Goal: Task Accomplishment & Management: Use online tool/utility

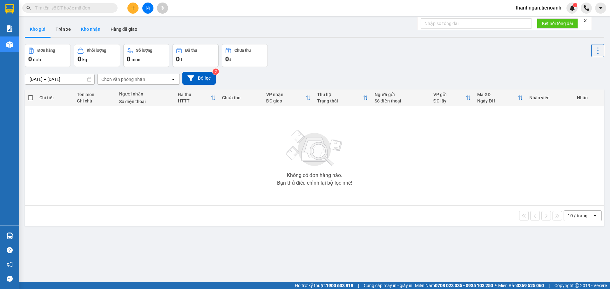
click at [96, 29] on button "Kho nhận" at bounding box center [91, 29] width 30 height 15
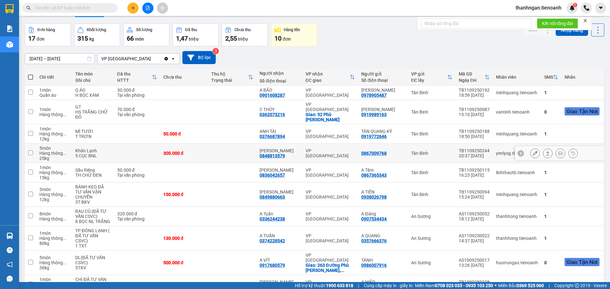
scroll to position [44, 0]
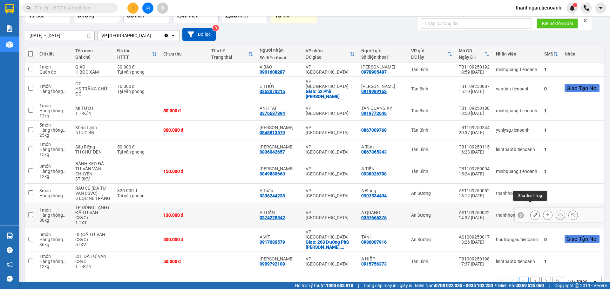
click at [533, 210] on button at bounding box center [535, 215] width 9 height 11
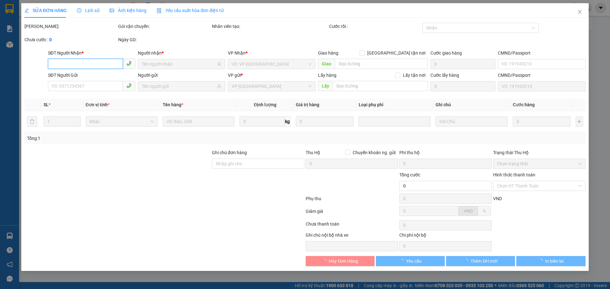
type input "0374228542"
type input "A TUẤN"
type input "0357666376"
type input "A QUANG"
type input "130.000"
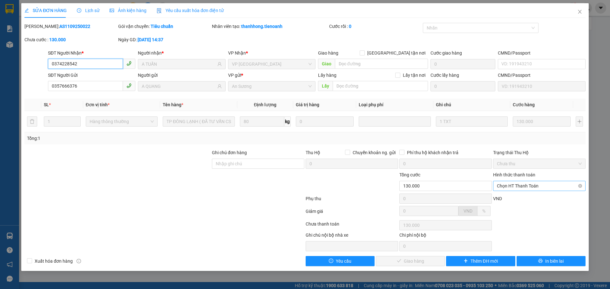
click at [554, 187] on span "Chọn HT Thanh Toán" at bounding box center [539, 186] width 85 height 10
click at [523, 198] on div "Tại văn phòng" at bounding box center [539, 198] width 85 height 7
type input "0"
click at [414, 261] on span "Giao hàng" at bounding box center [414, 261] width 20 height 7
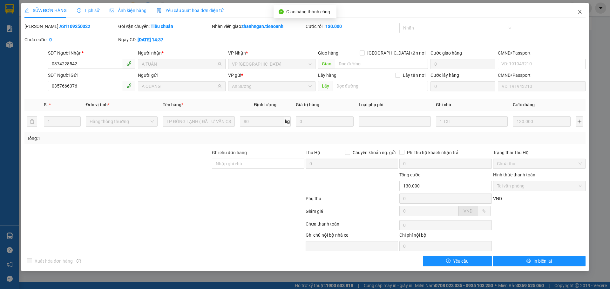
click at [580, 12] on icon "close" at bounding box center [579, 12] width 3 height 4
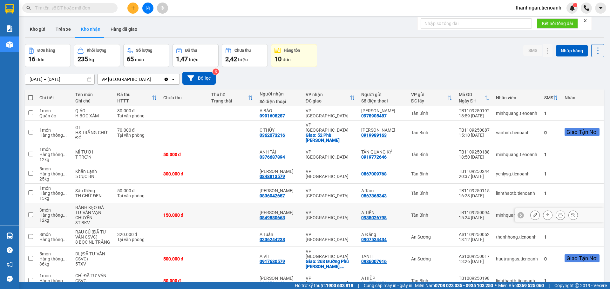
scroll to position [44, 0]
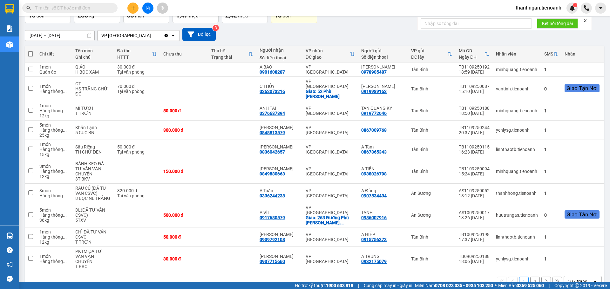
click at [579, 279] on div "10 / trang" at bounding box center [578, 282] width 20 height 6
click at [565, 251] on span "100 / trang" at bounding box center [575, 252] width 23 height 6
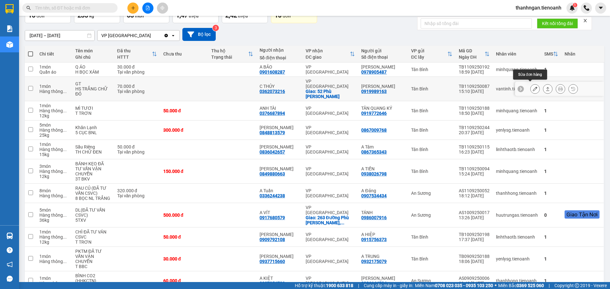
click at [533, 88] on icon at bounding box center [535, 89] width 4 height 4
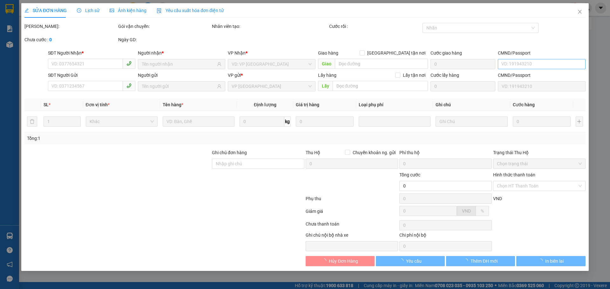
type input "0362073216"
type input "C THỦY"
checkbox input "true"
type input "52 Phù Đổng Thiên Vương"
type input "40.000"
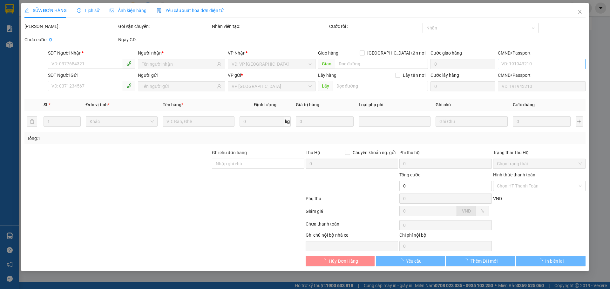
type input "0919989163"
type input "C TRINH"
type input "70.000"
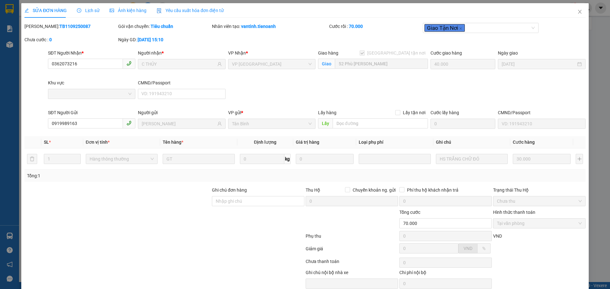
click at [93, 11] on span "Lịch sử" at bounding box center [88, 10] width 23 height 5
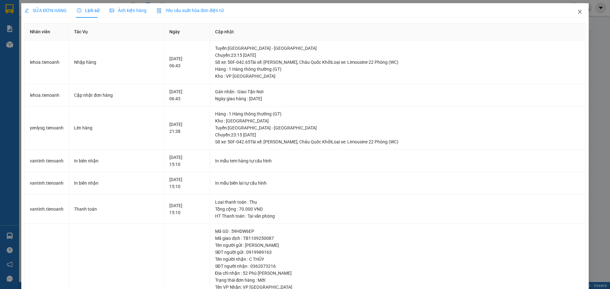
click at [578, 12] on icon "close" at bounding box center [579, 12] width 3 height 4
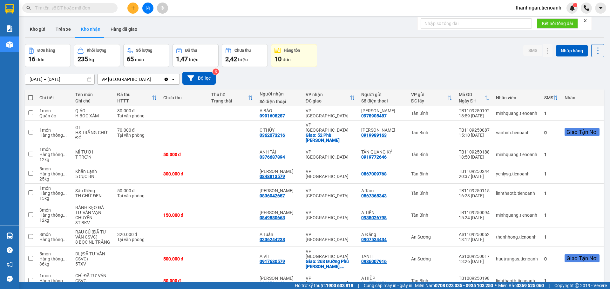
click at [108, 9] on input "text" at bounding box center [72, 7] width 75 height 7
paste input "0795580176"
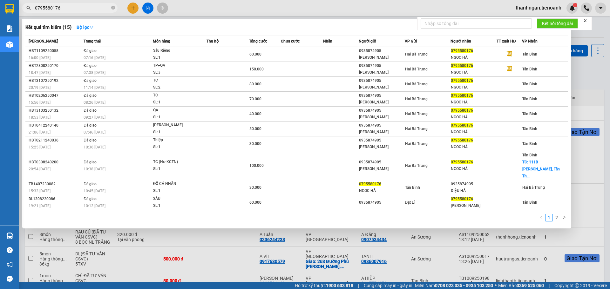
type input "0795580176"
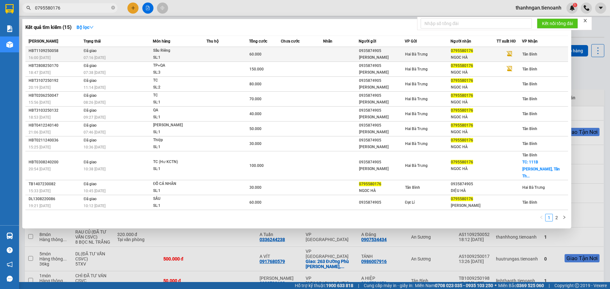
click at [133, 55] on div "07:16 - 12/09" at bounding box center [118, 57] width 69 height 7
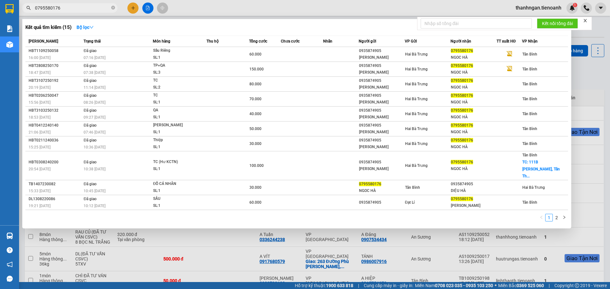
click at [113, 9] on icon "close-circle" at bounding box center [113, 8] width 4 height 4
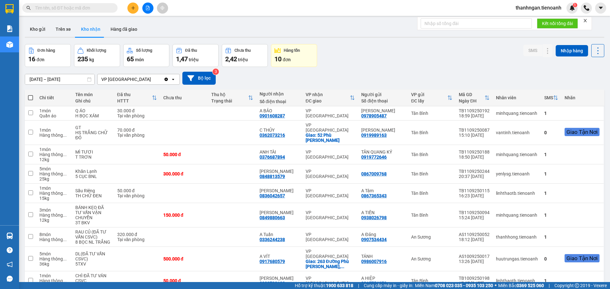
click at [97, 8] on input "text" at bounding box center [72, 7] width 75 height 7
click at [67, 7] on input "text" at bounding box center [72, 7] width 75 height 7
paste input "0945956842"
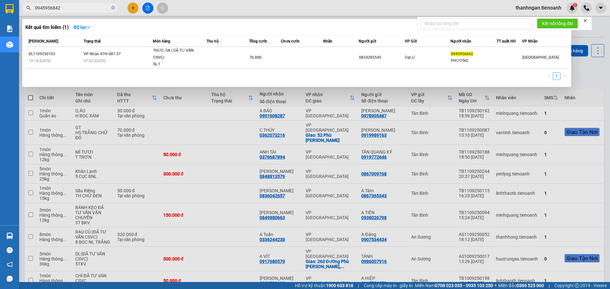
type input "0945956842"
